Goal: Information Seeking & Learning: Learn about a topic

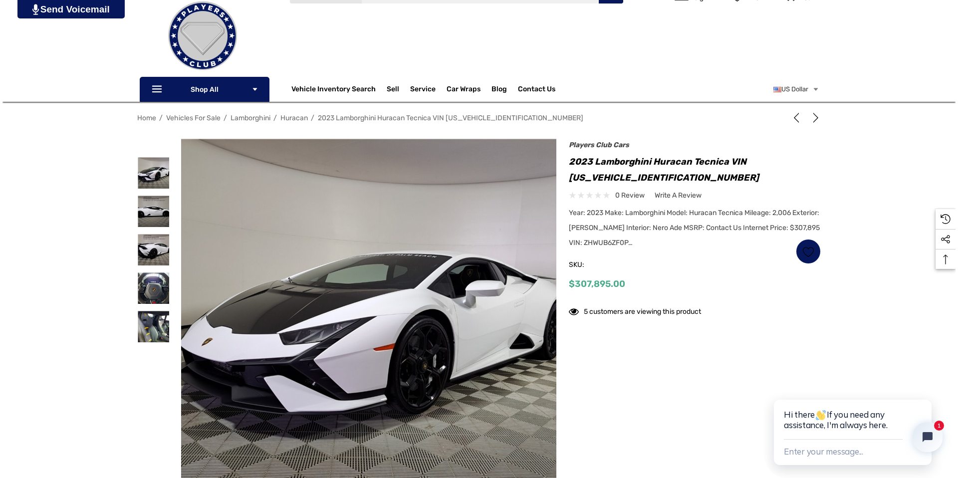
scroll to position [54, 0]
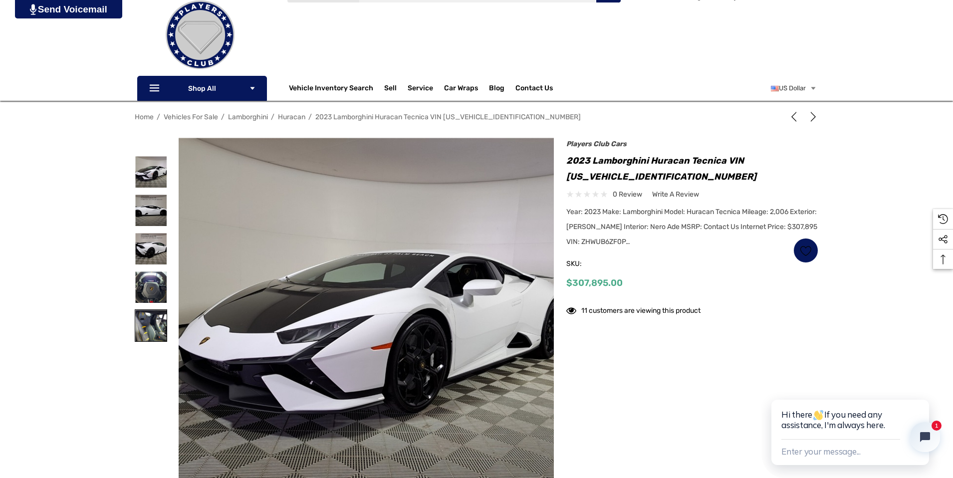
click at [151, 324] on img at bounding box center [150, 325] width 31 height 31
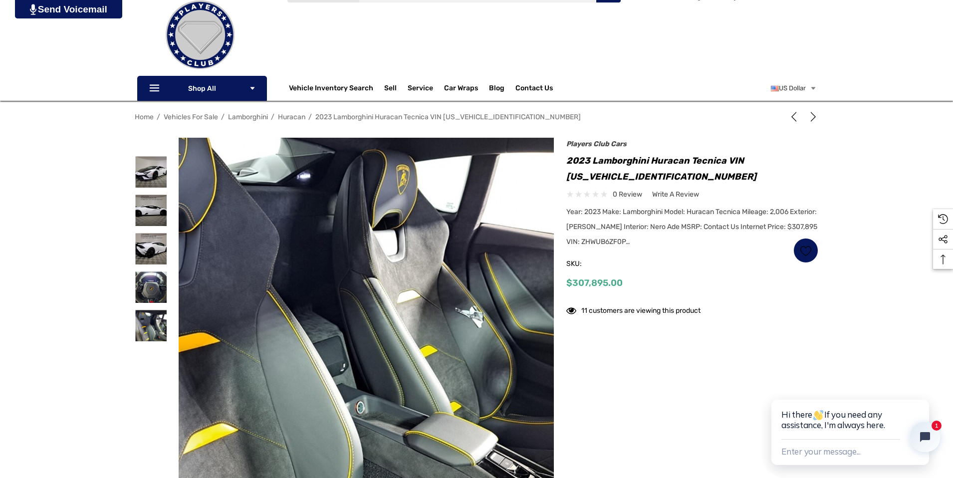
click at [473, 319] on img at bounding box center [291, 327] width 639 height 479
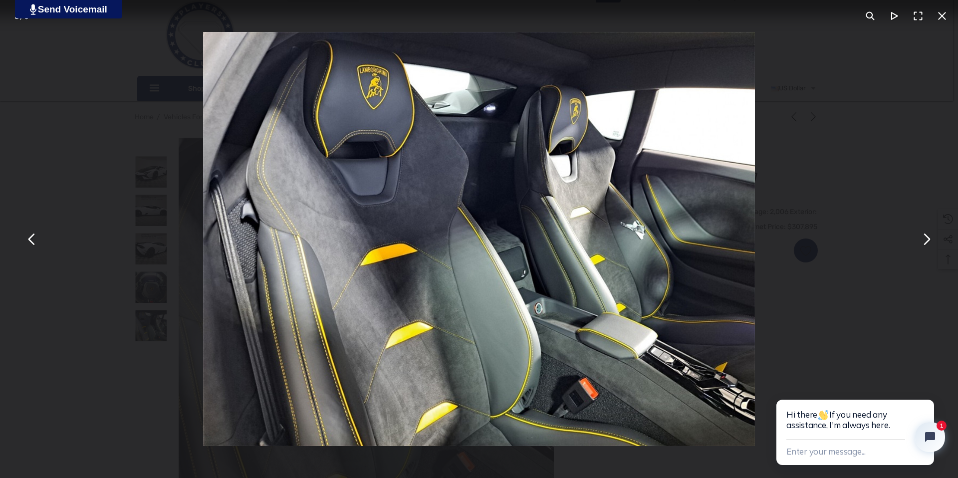
click at [31, 239] on button "You can close this modal content with the ESC key" at bounding box center [32, 239] width 24 height 24
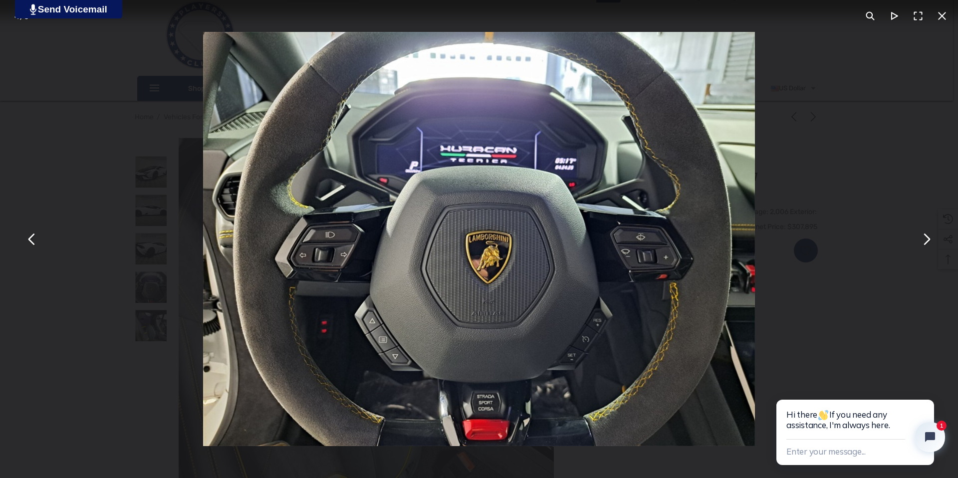
click at [31, 239] on button "You can close this modal content with the ESC key" at bounding box center [32, 239] width 24 height 24
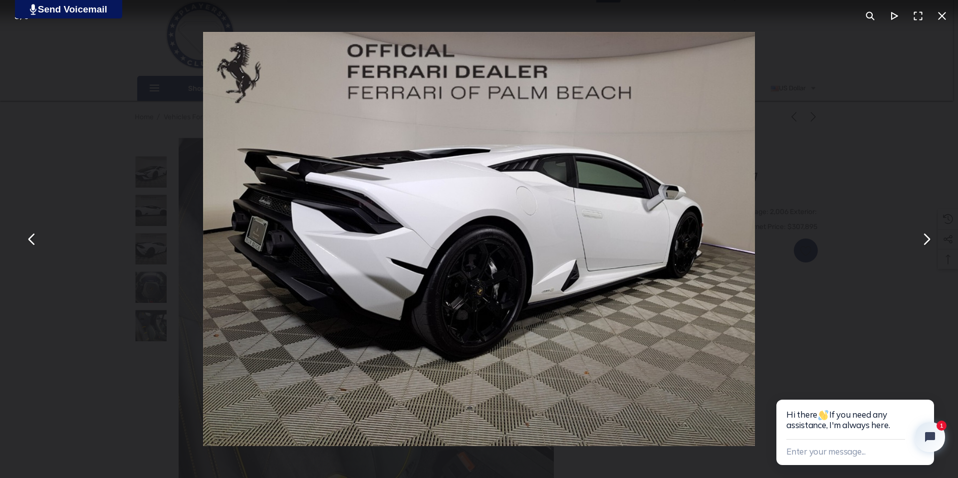
click at [31, 239] on button "You can close this modal content with the ESC key" at bounding box center [32, 239] width 24 height 24
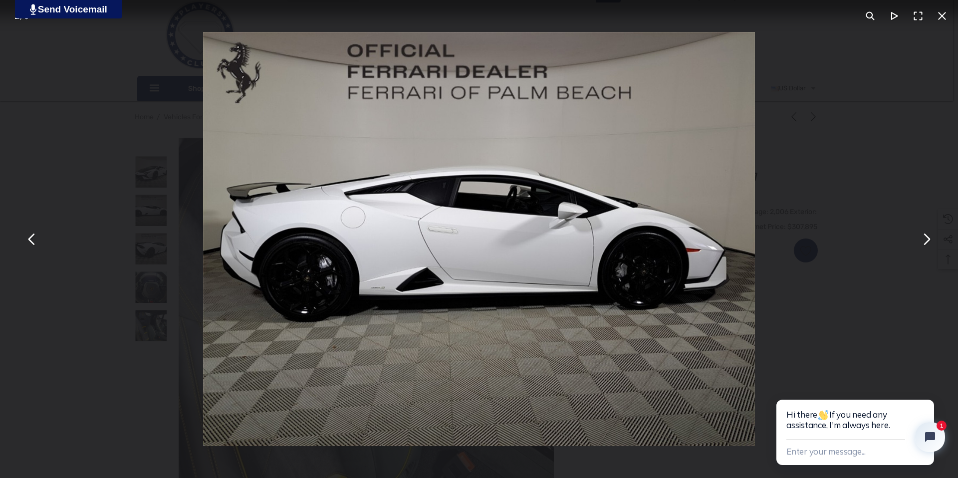
click at [31, 239] on button "You can close this modal content with the ESC key" at bounding box center [32, 239] width 24 height 24
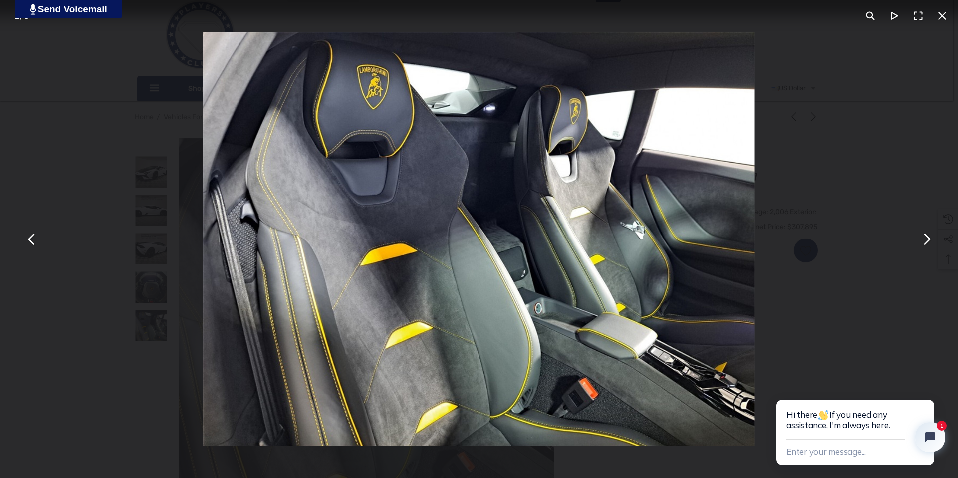
click at [31, 239] on button "You can close this modal content with the ESC key" at bounding box center [32, 239] width 24 height 24
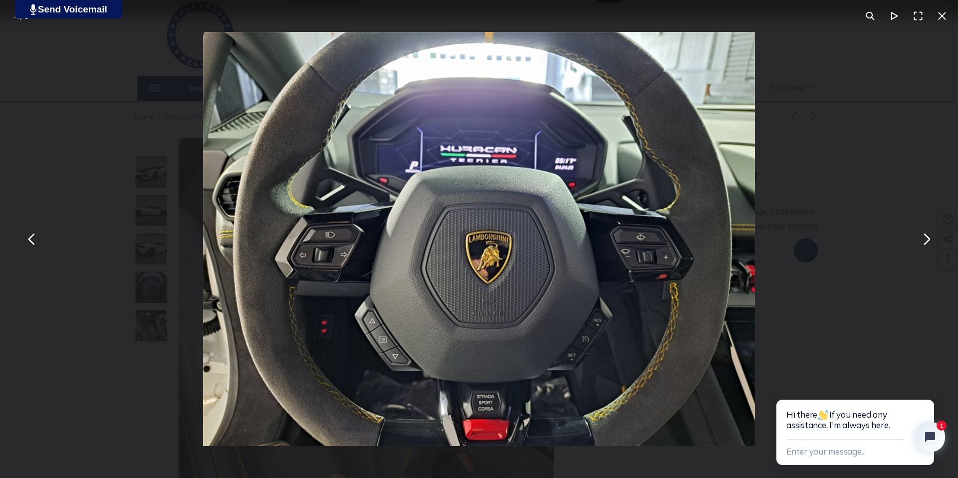
click at [31, 239] on button "You can close this modal content with the ESC key" at bounding box center [32, 239] width 24 height 24
